Goal: Information Seeking & Learning: Find specific fact

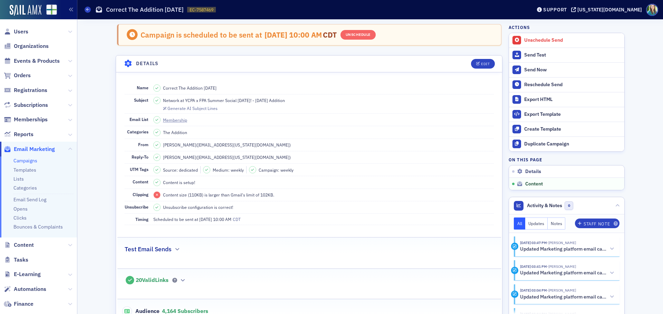
scroll to position [414, 0]
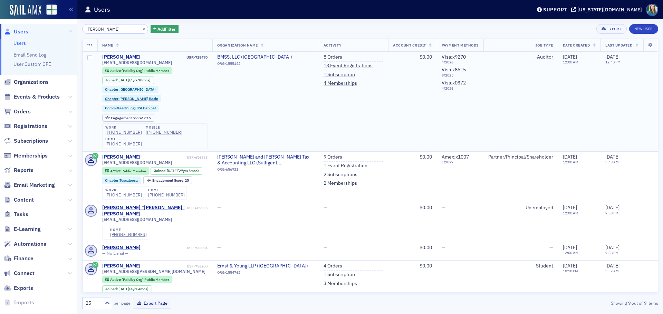
type input "Cheyenne Sandlin"
drag, startPoint x: 151, startPoint y: 64, endPoint x: 100, endPoint y: 66, distance: 50.8
click at [100, 66] on td "Cheyenne Sandlin USR-728470 csandlin@bmss.com Active (Paid by Org) Public Membe…" at bounding box center [154, 102] width 115 height 100
copy span "csandlin@bmss.com"
click at [141, 30] on button "×" at bounding box center [144, 29] width 6 height 6
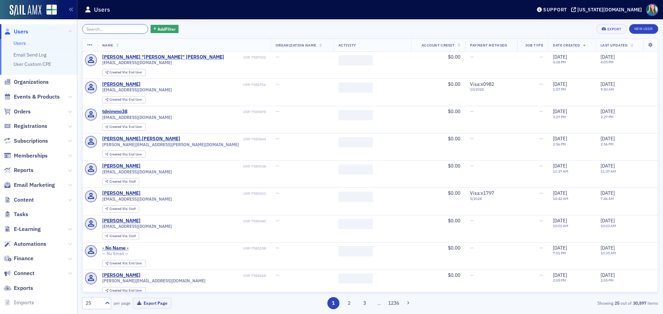
click at [128, 29] on input "search" at bounding box center [115, 29] width 66 height 10
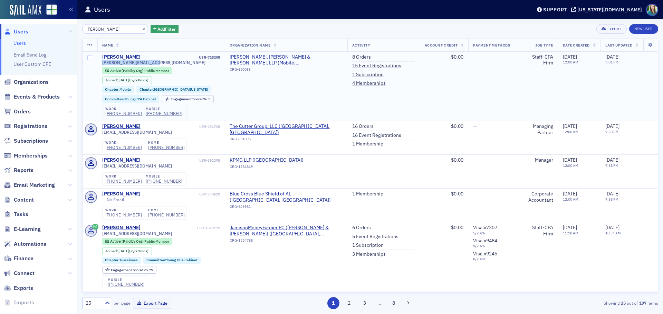
drag, startPoint x: 163, startPoint y: 62, endPoint x: 102, endPoint y: 66, distance: 61.5
click at [102, 66] on div "matthewh@smithdukes.com Active (Paid by Org) Public Member Joined : 11/18/2019 …" at bounding box center [161, 89] width 118 height 58
copy span "matthewh@smithdukes.com"
drag, startPoint x: 120, startPoint y: 32, endPoint x: 75, endPoint y: 30, distance: 45.3
click at [75, 30] on div "Users Users Email Send Log User Custom CPE Organizations Events & Products Orde…" at bounding box center [331, 157] width 663 height 314
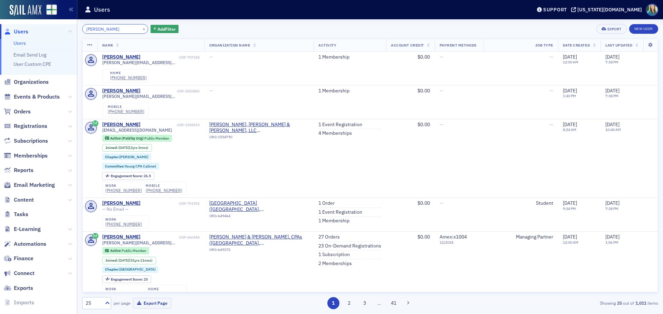
drag, startPoint x: 118, startPoint y: 29, endPoint x: 75, endPoint y: 33, distance: 43.3
click at [75, 33] on div "Users Users Email Send Log User Custom CPE Organizations Events & Products Orde…" at bounding box center [331, 157] width 663 height 314
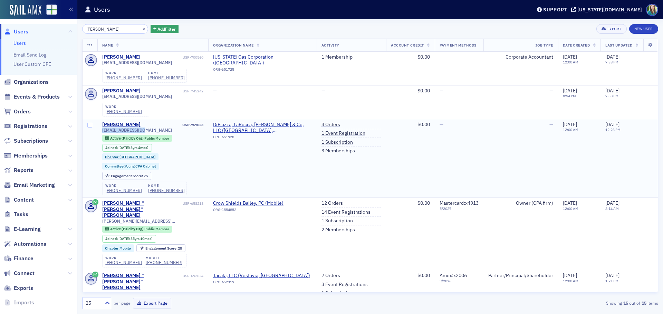
drag, startPoint x: 144, startPoint y: 128, endPoint x: 98, endPoint y: 129, distance: 46.2
click at [98, 129] on td "Joseph LaRosa USR-757023 jlarosa@dlhcpa.com Active (Paid by Org) Public Member …" at bounding box center [152, 158] width 111 height 79
drag, startPoint x: 122, startPoint y: 31, endPoint x: 79, endPoint y: 29, distance: 42.8
click at [79, 29] on div "Joey LaRosa × Add Filter Export New User Name Organization Name Activity Accoun…" at bounding box center [369, 166] width 585 height 295
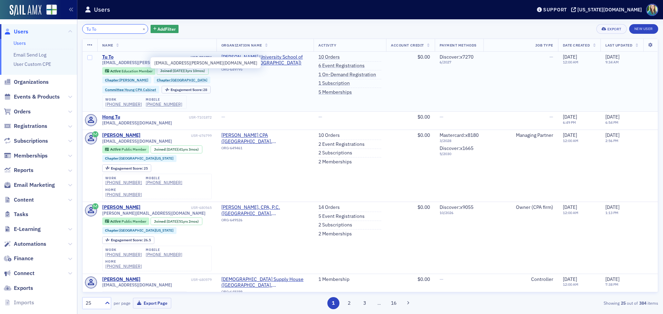
type input "Tu To"
drag, startPoint x: 134, startPoint y: 63, endPoint x: 100, endPoint y: 63, distance: 33.5
click at [100, 63] on td "Tu To USR-756774 tmto@troy.edu Active Education Member Joined : 10/7/2021 (3yrs…" at bounding box center [156, 82] width 119 height 60
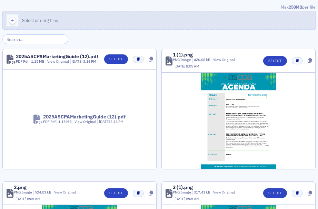
click at [38, 21] on span "Select or drag files" at bounding box center [40, 21] width 36 height 6
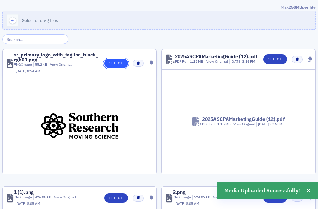
click at [120, 63] on button "Select" at bounding box center [116, 64] width 24 height 10
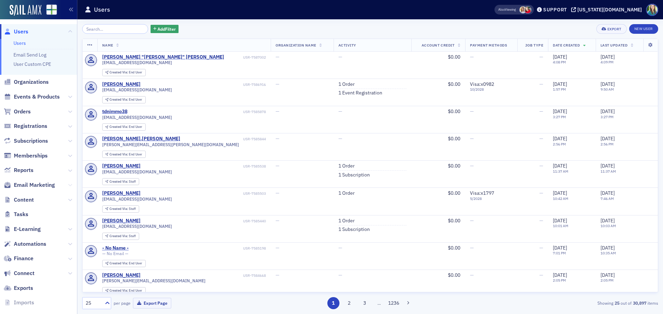
click at [68, 186] on icon at bounding box center [70, 185] width 4 height 4
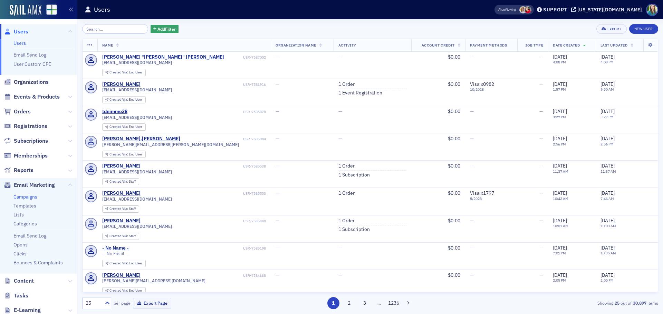
click at [23, 197] on link "Campaigns" at bounding box center [25, 197] width 24 height 6
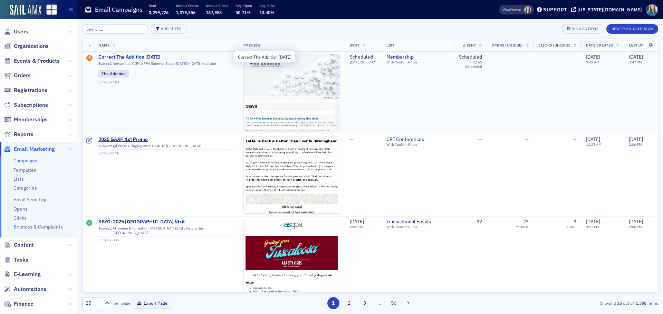
click at [145, 55] on span "Correct The Addition 8.12.25" at bounding box center [165, 57] width 135 height 6
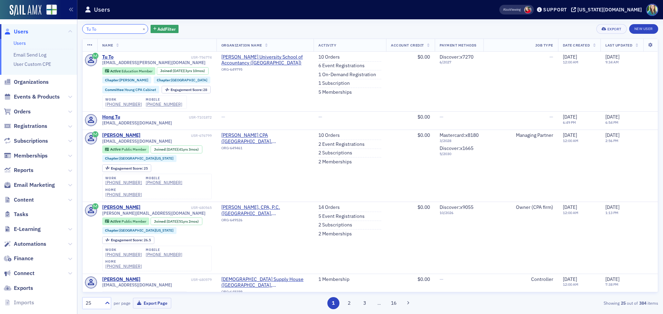
drag, startPoint x: 103, startPoint y: 31, endPoint x: 58, endPoint y: 29, distance: 45.6
click at [58, 29] on div "Users Users Email Send Log User Custom CPE Organizations Events & Products Orde…" at bounding box center [331, 157] width 663 height 314
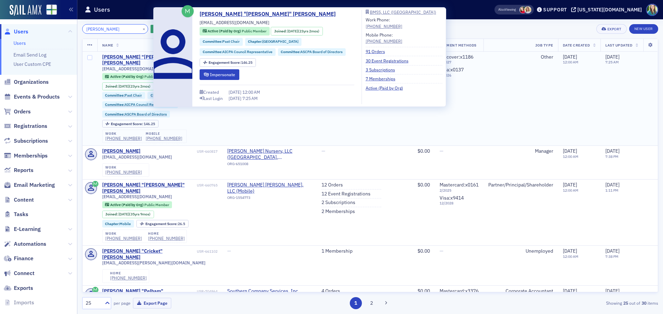
type input "[PERSON_NAME]"
click at [135, 57] on div "[PERSON_NAME] "[PERSON_NAME]" [PERSON_NAME]" at bounding box center [148, 60] width 93 height 12
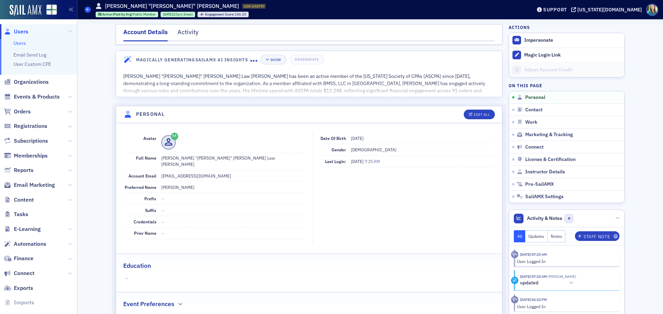
click at [89, 10] on icon at bounding box center [87, 9] width 3 height 3
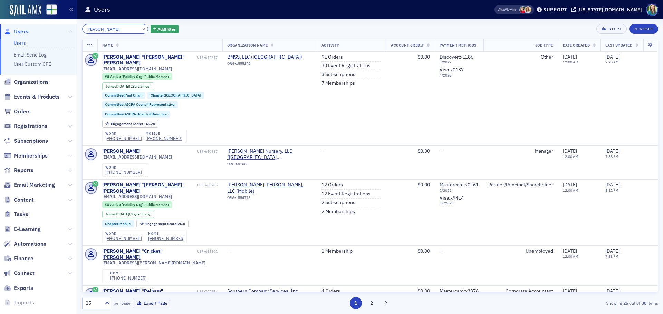
drag, startPoint x: 113, startPoint y: 32, endPoint x: 39, endPoint y: 29, distance: 74.3
click at [39, 29] on div "Users Users Email Send Log User Custom CPE Organizations Events & Products Orde…" at bounding box center [331, 157] width 663 height 314
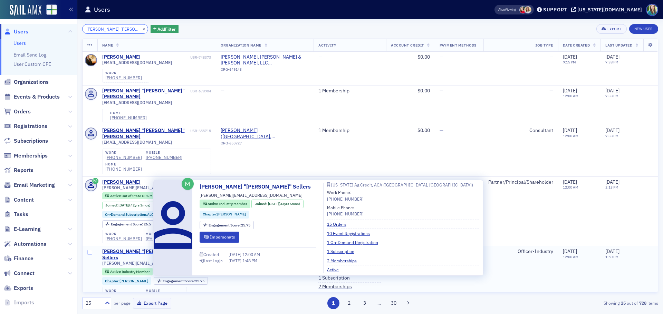
type input "Scott Michael Cleary"
click at [145, 249] on div "Michael "Scott" Sellers" at bounding box center [145, 255] width 87 height 12
